Goal: Task Accomplishment & Management: Complete application form

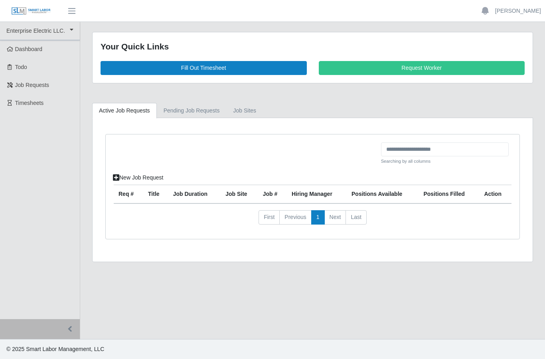
click at [247, 67] on link "Fill Out Timesheet" at bounding box center [204, 68] width 206 height 14
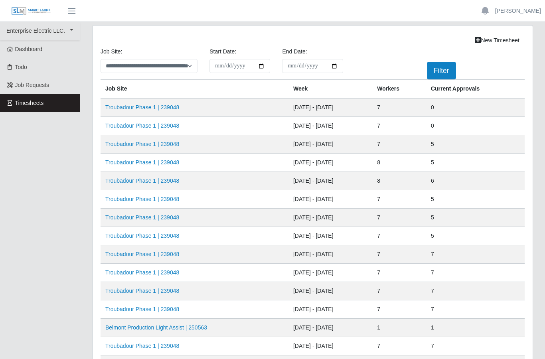
click at [177, 125] on link "Troubadour Phase 1 | 239048" at bounding box center [142, 126] width 74 height 6
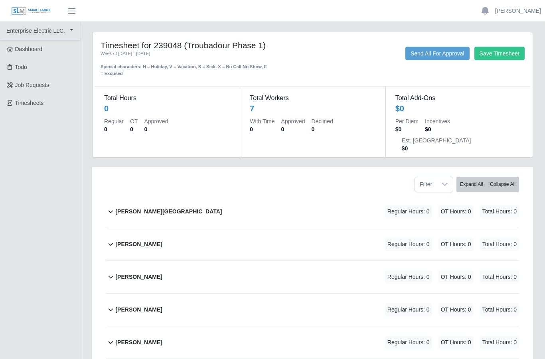
click at [162, 240] on b "Ever Sanchez Contreras" at bounding box center [138, 244] width 47 height 8
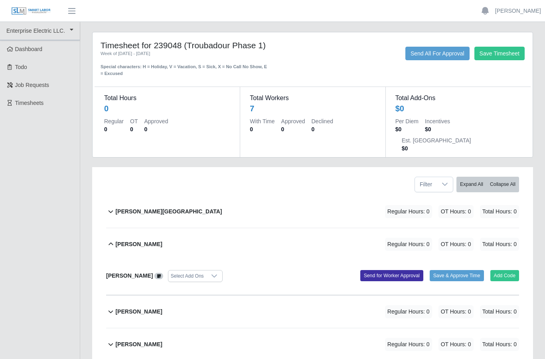
click at [503, 270] on button "Add Code" at bounding box center [505, 275] width 29 height 11
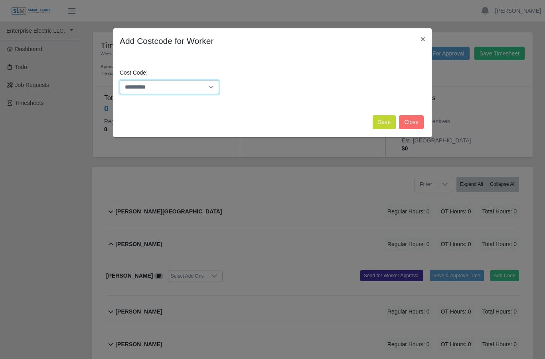
click at [215, 85] on select "**********" at bounding box center [169, 87] width 99 height 14
select select "**********"
click at [384, 120] on button "Save" at bounding box center [384, 122] width 23 height 14
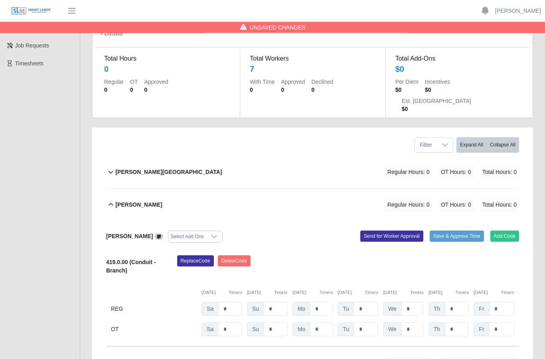
scroll to position [40, 0]
click at [327, 302] on input "*" at bounding box center [321, 309] width 23 height 14
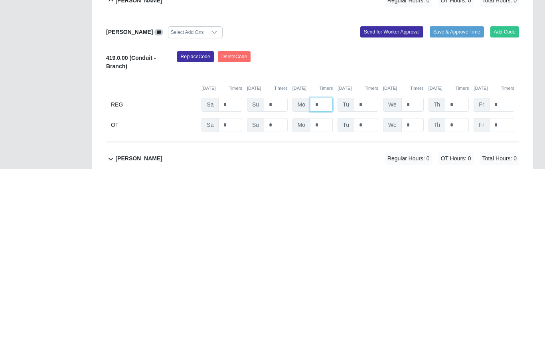
type input "*"
click at [368, 288] on input "*" at bounding box center [366, 295] width 24 height 14
type input "*"
click at [417, 288] on input "*" at bounding box center [413, 295] width 22 height 14
type input "*"
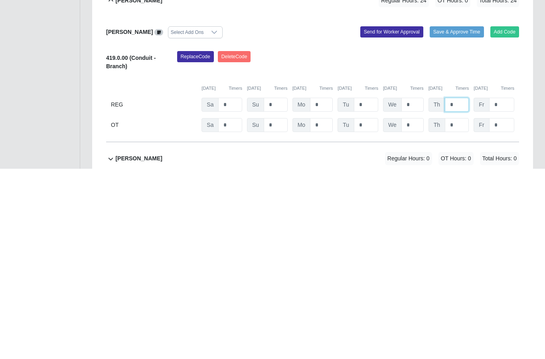
click at [458, 288] on input "*" at bounding box center [457, 295] width 24 height 14
type input "*"
click at [507, 288] on input "*" at bounding box center [501, 295] width 25 height 14
type input "*"
click at [235, 309] on input "*" at bounding box center [230, 316] width 24 height 14
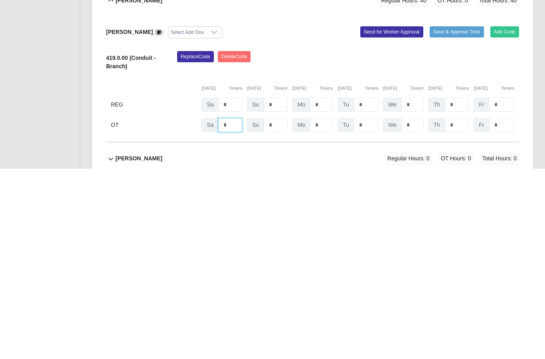
type input "*"
click at [369, 309] on input "*" at bounding box center [366, 316] width 24 height 14
type input "***"
click at [418, 309] on input "*" at bounding box center [413, 316] width 22 height 14
type input "*"
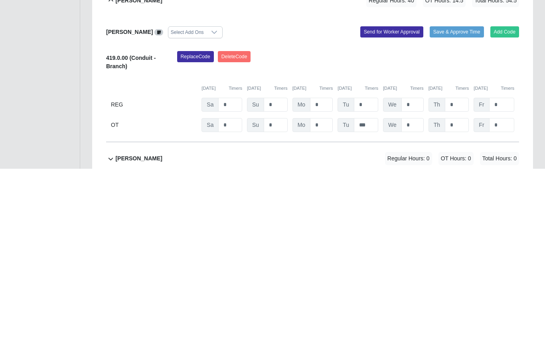
click at [460, 309] on input "*" at bounding box center [457, 316] width 24 height 14
click at [437, 242] on div "Replace Code Delete Code" at bounding box center [348, 254] width 355 height 24
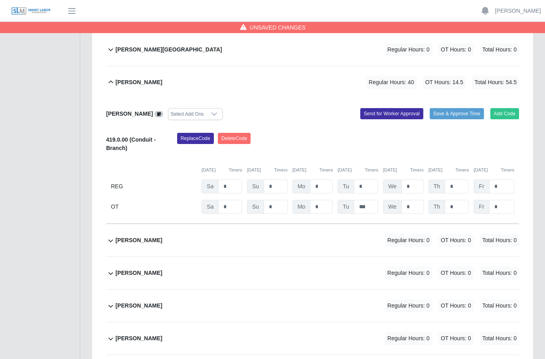
scroll to position [162, 0]
click at [388, 108] on button "Send for Worker Approval" at bounding box center [391, 113] width 63 height 11
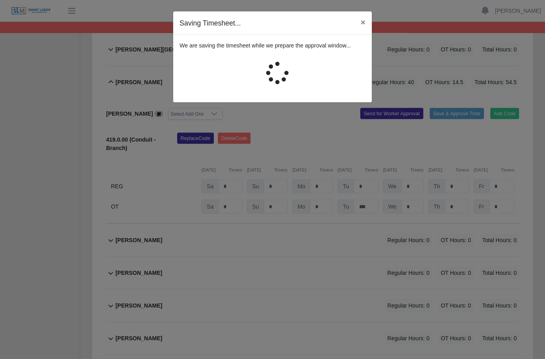
scroll to position [162, 0]
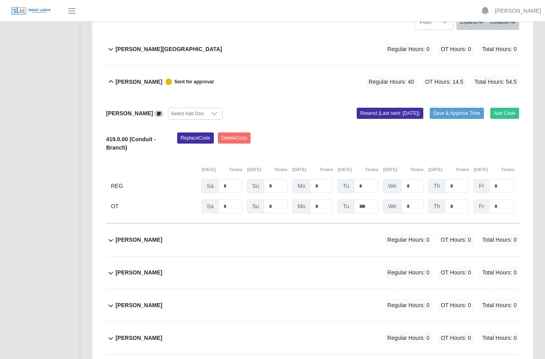
click at [139, 236] on b "Ivan Ponce" at bounding box center [138, 240] width 47 height 8
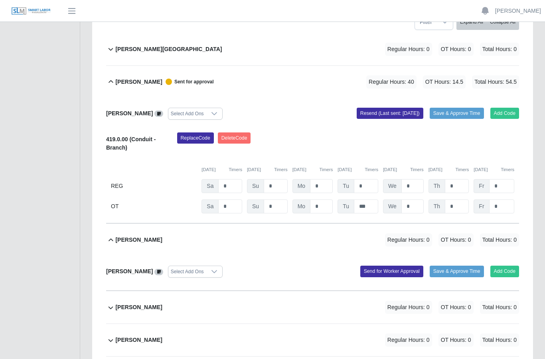
click at [503, 266] on button "Add Code" at bounding box center [505, 271] width 29 height 11
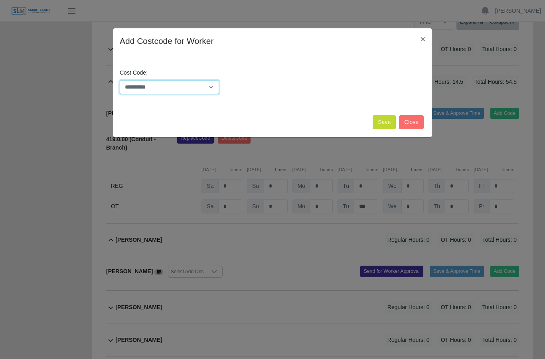
click at [212, 82] on select "**********" at bounding box center [169, 87] width 99 height 14
select select "**********"
click at [386, 119] on button "Save" at bounding box center [384, 122] width 23 height 14
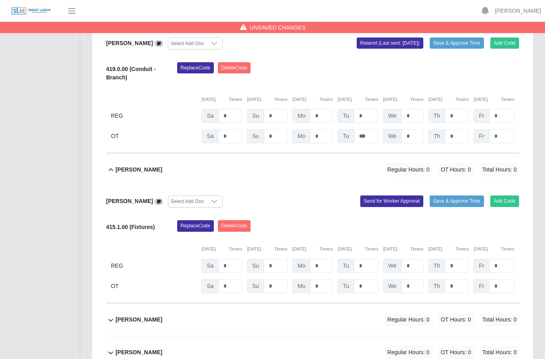
scroll to position [239, 0]
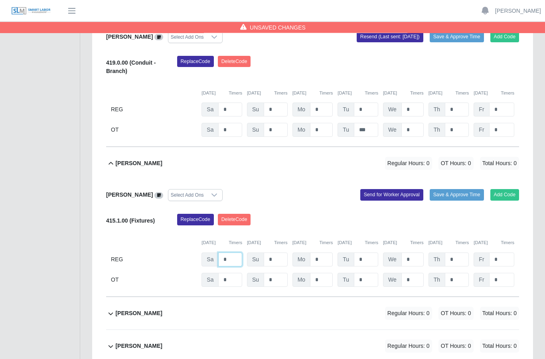
click at [233, 117] on input "*" at bounding box center [230, 110] width 24 height 14
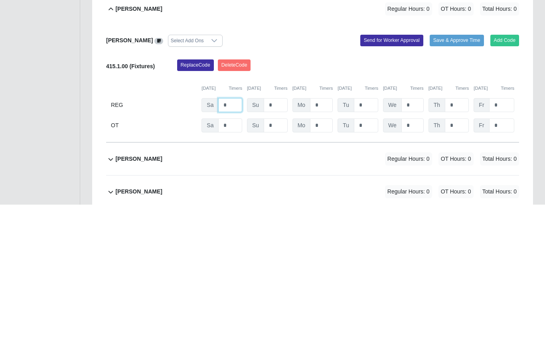
type input "*"
click at [397, 214] on div "Replace Code Delete Code" at bounding box center [348, 222] width 355 height 16
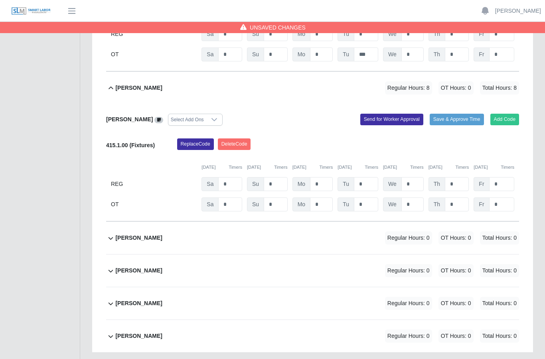
click at [391, 114] on button "Send for Worker Approval" at bounding box center [391, 119] width 63 height 11
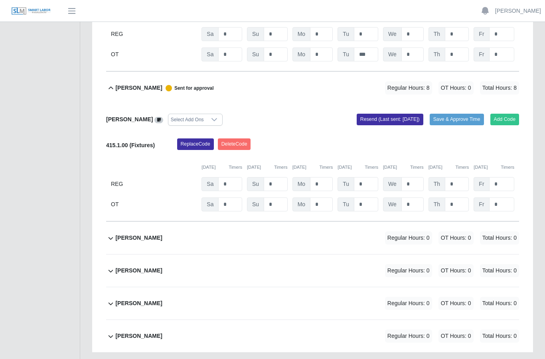
click at [143, 299] on b "Marvin Santos" at bounding box center [138, 303] width 47 height 8
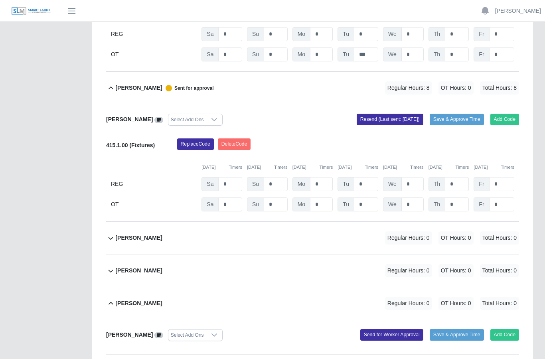
click at [501, 329] on button "Add Code" at bounding box center [505, 334] width 29 height 11
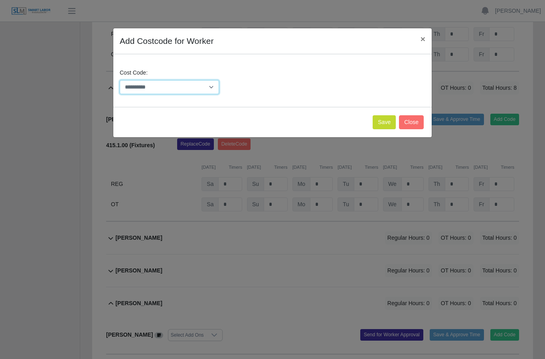
click at [215, 86] on select "**********" at bounding box center [169, 87] width 99 height 14
select select "**********"
click at [381, 122] on button "Save" at bounding box center [384, 122] width 23 height 14
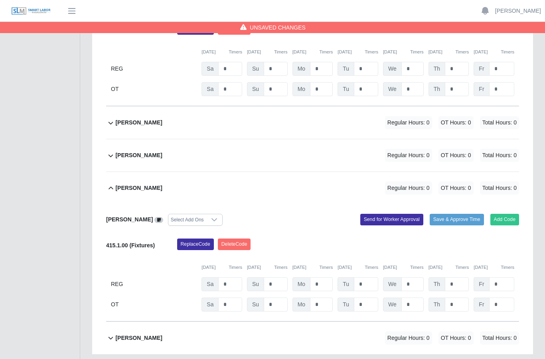
scroll to position [432, 0]
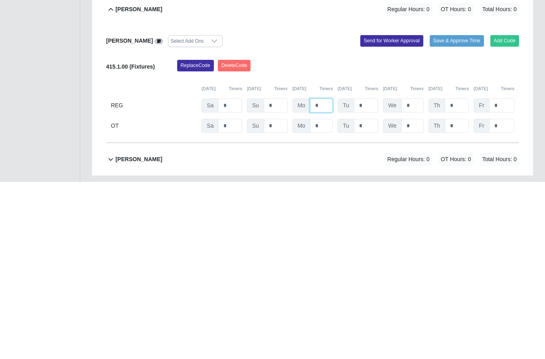
type input "*"
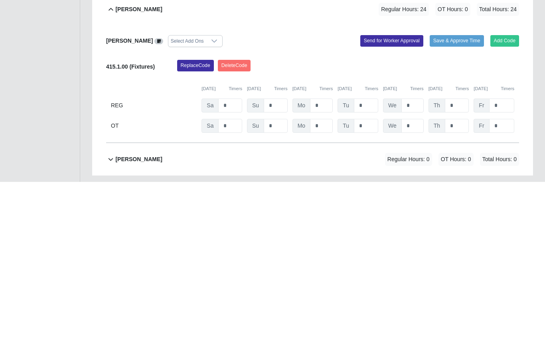
type input "*"
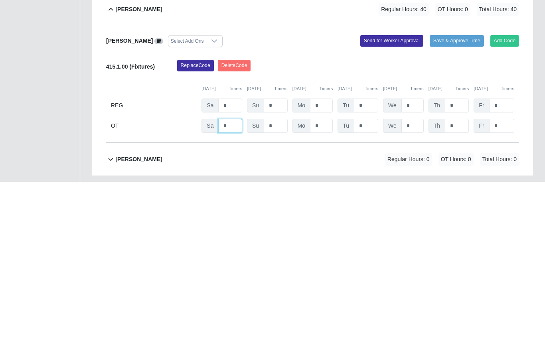
type input "*"
type input "***"
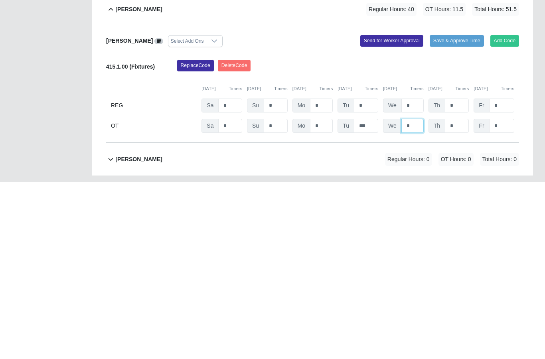
type input "*"
click at [469, 237] on div "Replace Code Delete Code" at bounding box center [348, 245] width 355 height 16
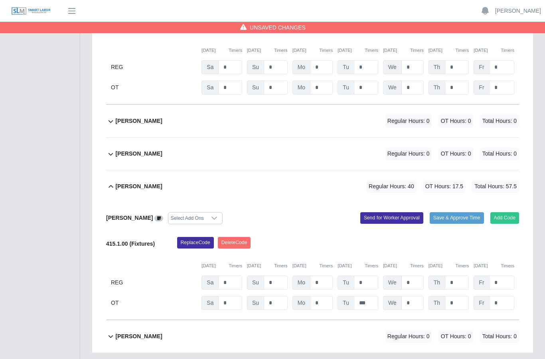
click at [391, 212] on button "Send for Worker Approval" at bounding box center [391, 217] width 63 height 11
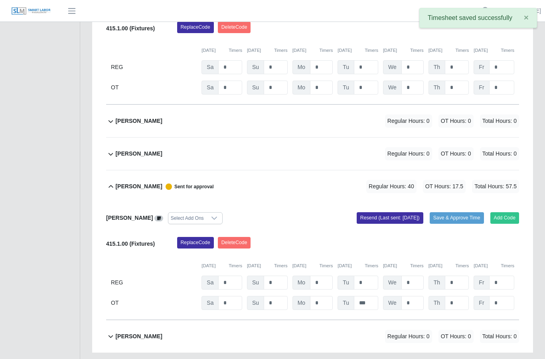
click at [150, 330] on div "Obed Isai Castillo" at bounding box center [138, 336] width 47 height 13
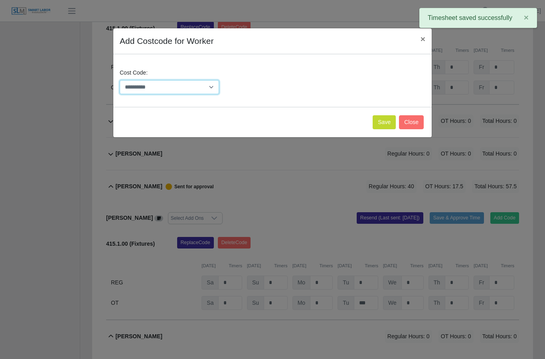
click at [212, 87] on select "**********" at bounding box center [169, 87] width 99 height 14
select select "**********"
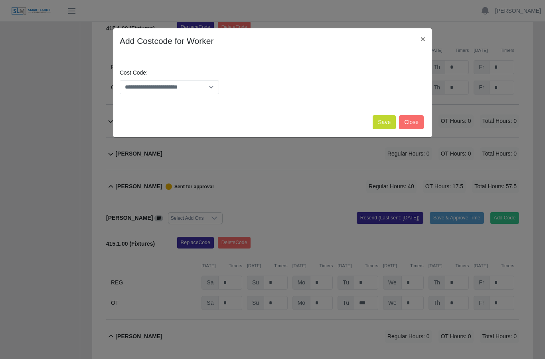
click at [384, 120] on button "Save" at bounding box center [384, 122] width 23 height 14
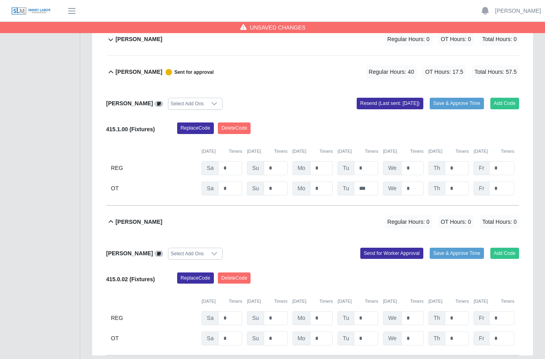
scroll to position [549, 0]
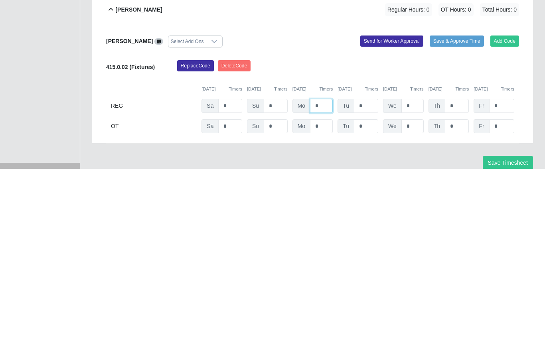
type input "*"
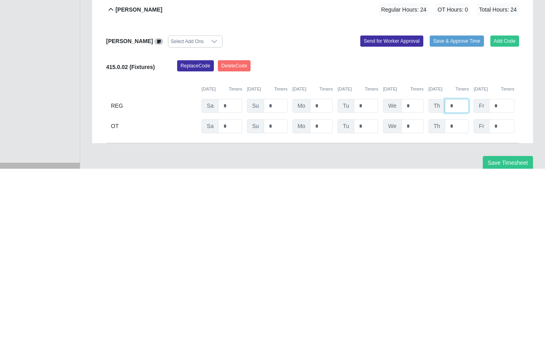
type input "*"
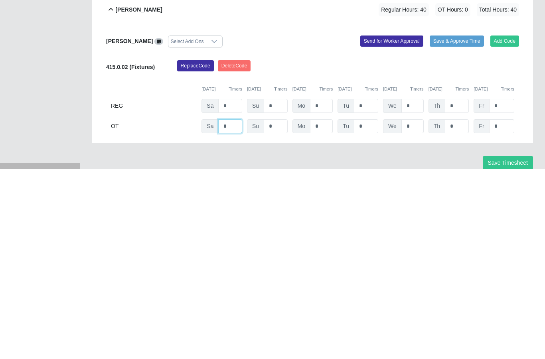
type input "*"
type input "***"
type input "*"
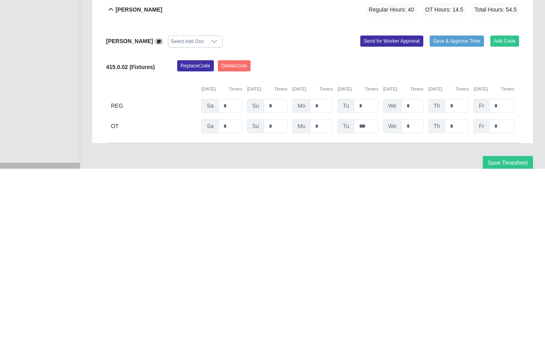
click at [426, 251] on div "Replace Code Delete Code" at bounding box center [348, 259] width 355 height 16
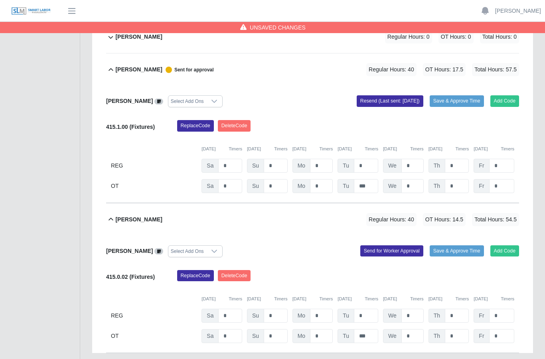
click at [390, 246] on button "Send for Worker Approval" at bounding box center [391, 251] width 63 height 11
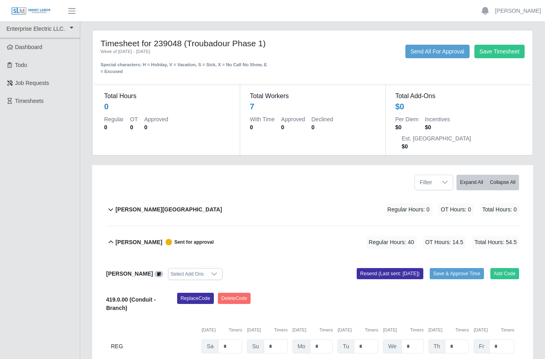
scroll to position [0, 0]
